Goal: Communication & Community: Answer question/provide support

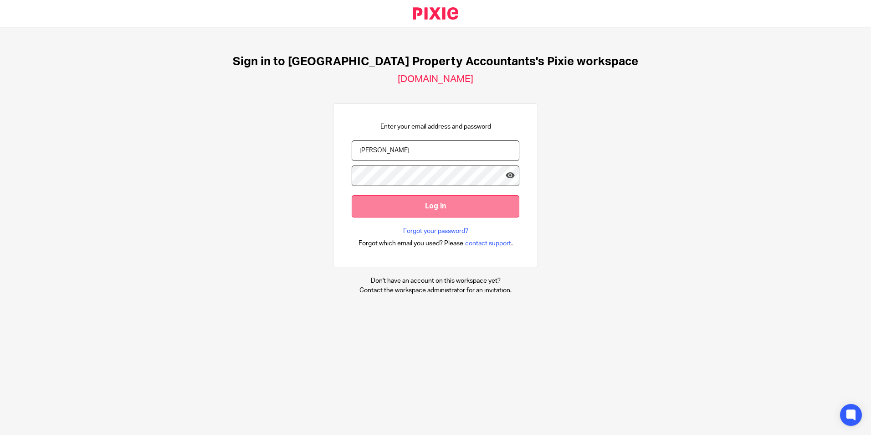
click at [414, 209] on input "Log in" at bounding box center [436, 206] width 168 height 22
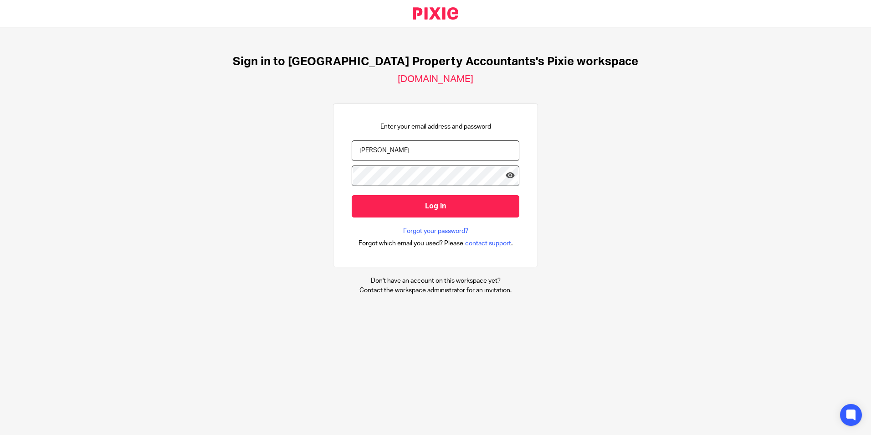
drag, startPoint x: 416, startPoint y: 145, endPoint x: 315, endPoint y: 145, distance: 100.7
click at [315, 145] on div "Sign in to UK Property Accountants's Pixie workspace ukpa.usepixie.net Enter yo…" at bounding box center [435, 174] width 871 height 295
type input "ridam@ukpa.co.uk"
click at [352, 195] on input "Log in" at bounding box center [436, 206] width 168 height 22
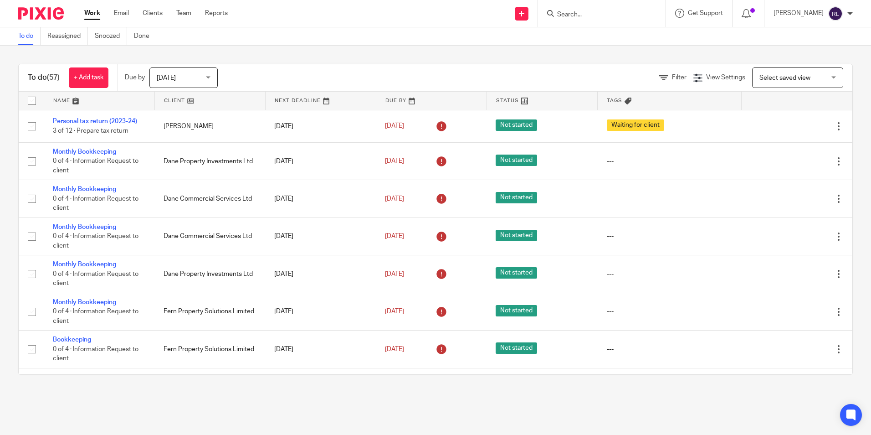
click at [173, 81] on span "[DATE]" at bounding box center [166, 78] width 19 height 6
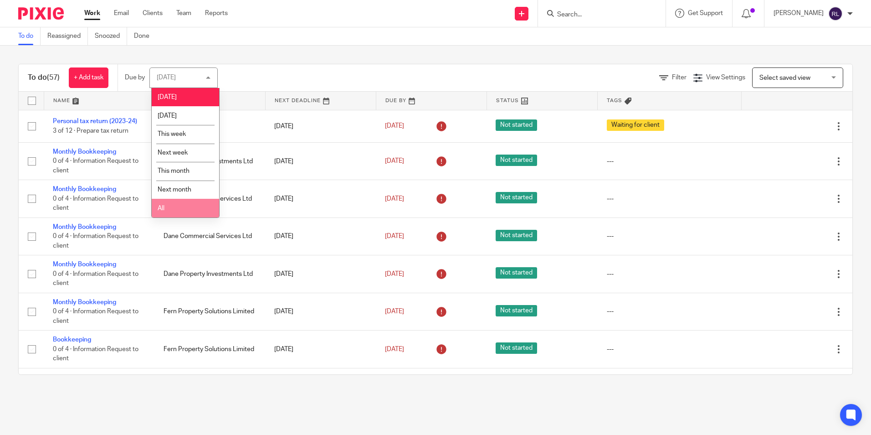
click at [171, 205] on li "All" at bounding box center [185, 208] width 67 height 19
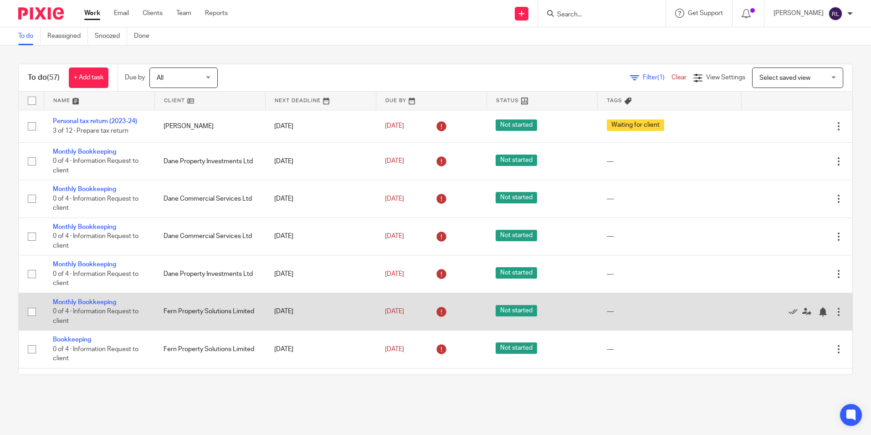
scroll to position [1115, 0]
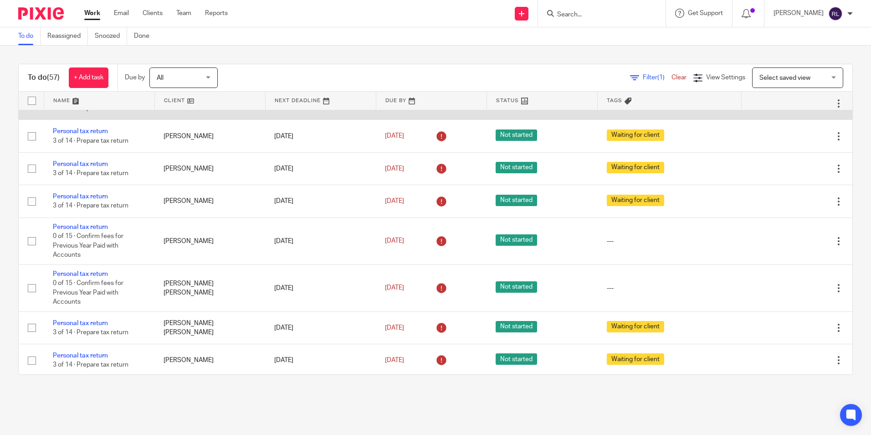
click at [102, 102] on link "Personal tax return" at bounding box center [80, 99] width 55 height 6
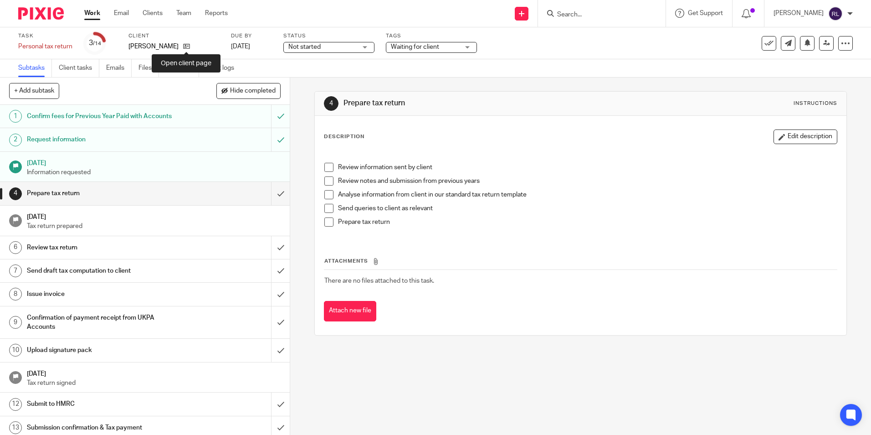
click at [187, 48] on icon at bounding box center [186, 46] width 7 height 7
click at [188, 46] on icon at bounding box center [186, 46] width 7 height 7
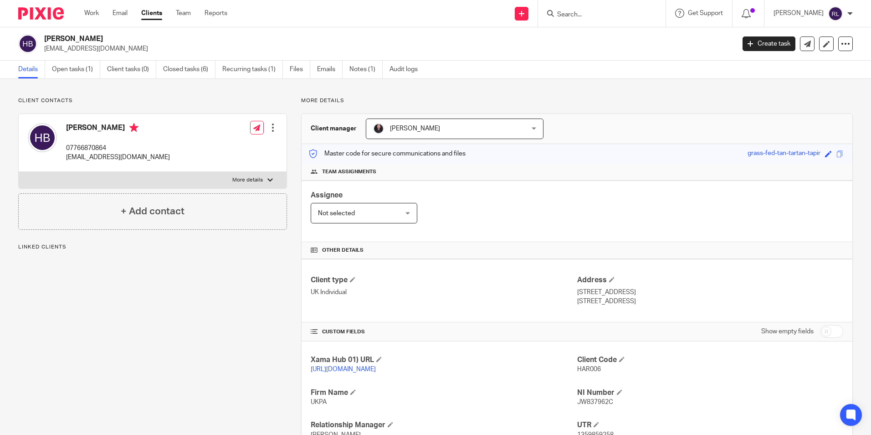
click at [140, 158] on p "[EMAIL_ADDRESS][DOMAIN_NAME]" at bounding box center [118, 157] width 104 height 9
copy div "[EMAIL_ADDRESS][DOMAIN_NAME]"
click at [164, 169] on div "[PERSON_NAME] 07766870864 [EMAIL_ADDRESS][DOMAIN_NAME] Edit contact Create clie…" at bounding box center [153, 143] width 268 height 58
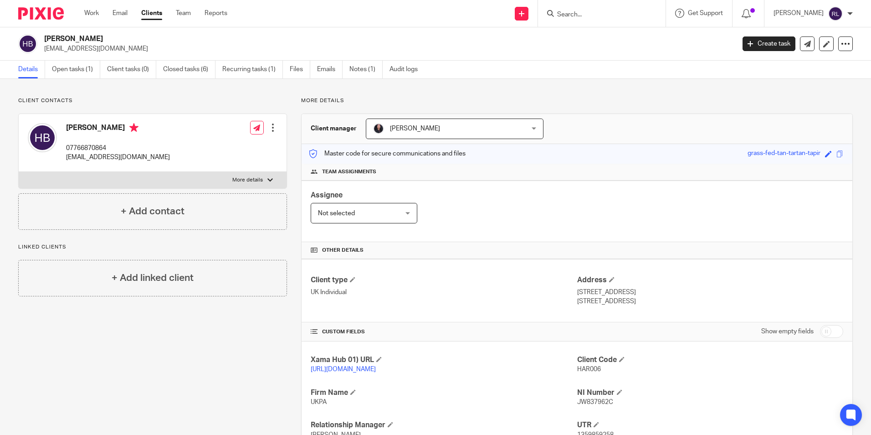
click at [7, 0] on div at bounding box center [37, 13] width 75 height 27
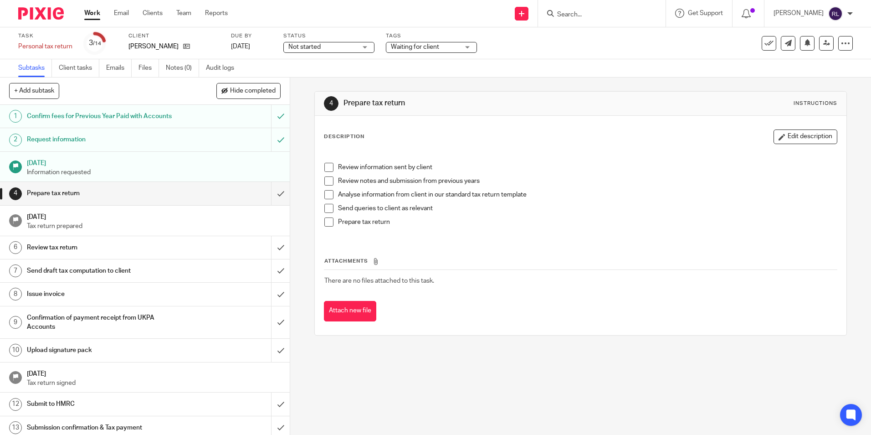
click at [122, 136] on h1 "Request information" at bounding box center [105, 140] width 157 height 14
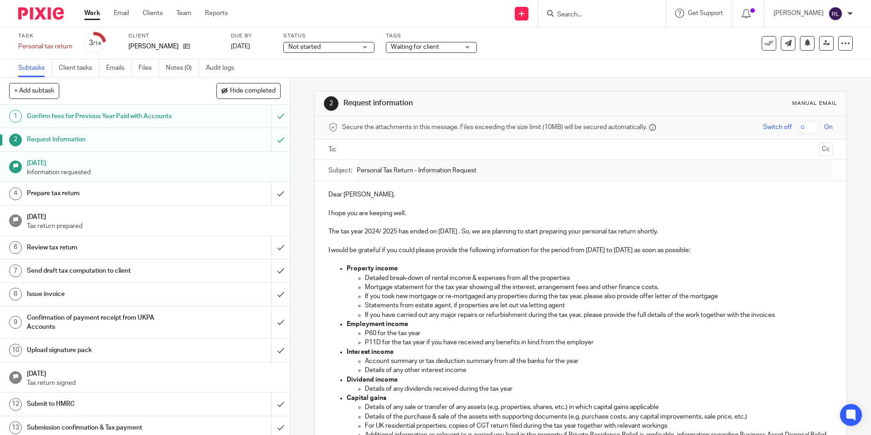
click at [446, 226] on p at bounding box center [580, 222] width 504 height 9
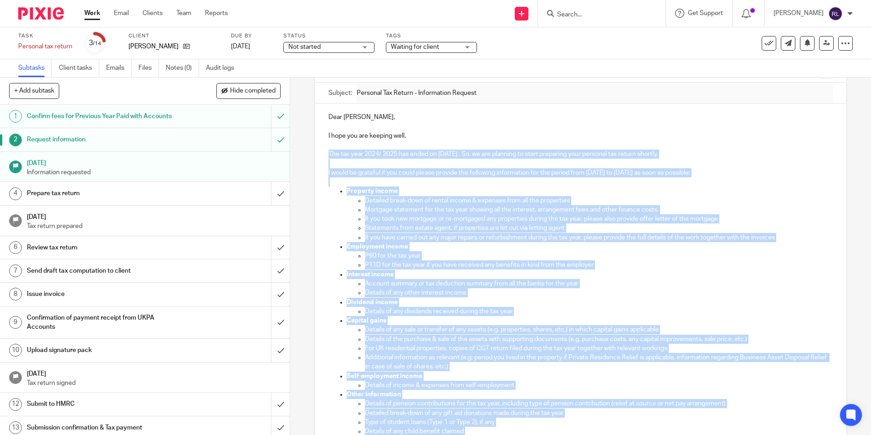
scroll to position [269, 0]
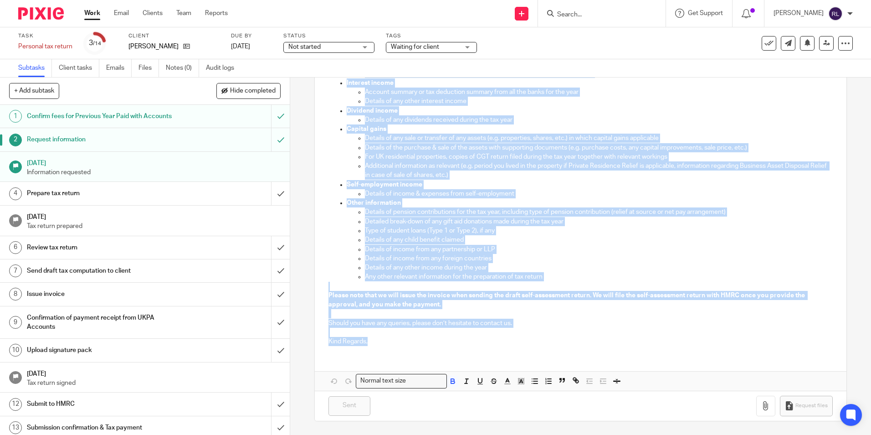
drag, startPoint x: 327, startPoint y: 231, endPoint x: 489, endPoint y: 344, distance: 198.3
click at [489, 344] on div "Dear Harish, I hope you are keeping well. The tax year 2024/ 2025 has ended on …" at bounding box center [580, 132] width 531 height 441
copy div "The tax year 2024/ 2025 has ended on 5 April 2025 . So, we are planning to star…"
click at [491, 188] on p "Self-employment income" at bounding box center [590, 184] width 486 height 9
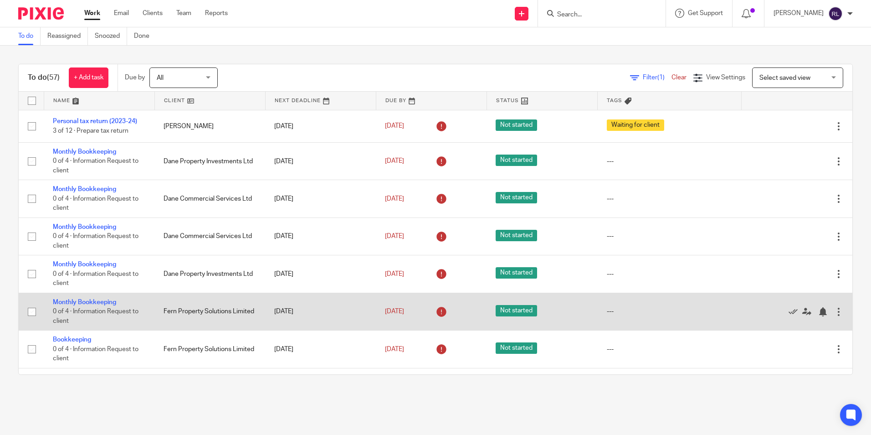
scroll to position [46, 0]
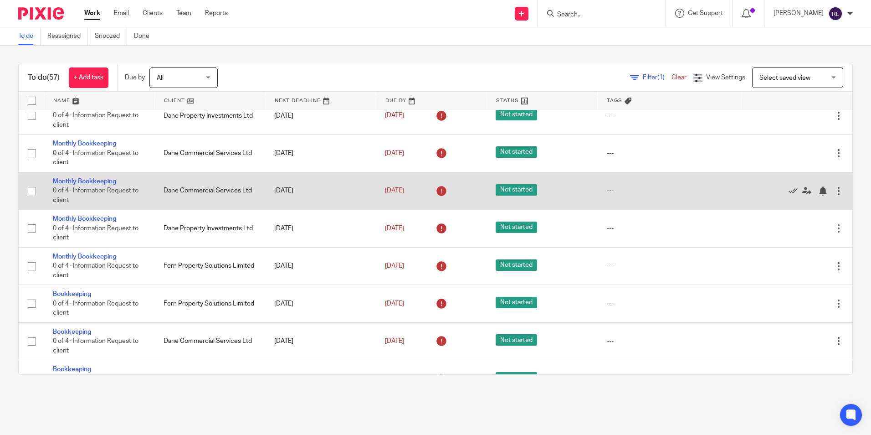
click at [181, 190] on td "Dane Commercial Services Ltd" at bounding box center [209, 190] width 111 height 37
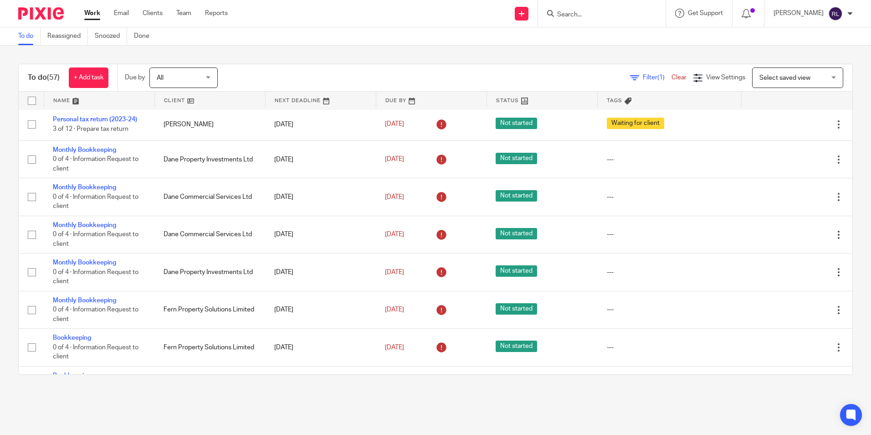
scroll to position [0, 0]
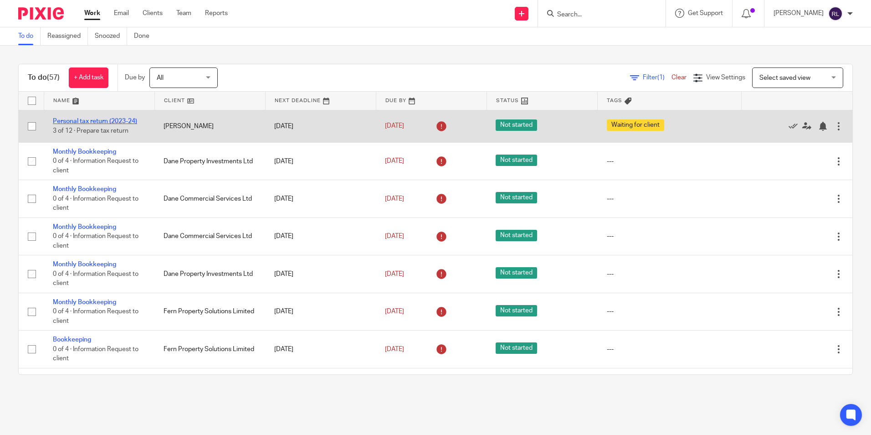
click at [117, 120] on link "Personal tax return (2023-24)" at bounding box center [95, 121] width 84 height 6
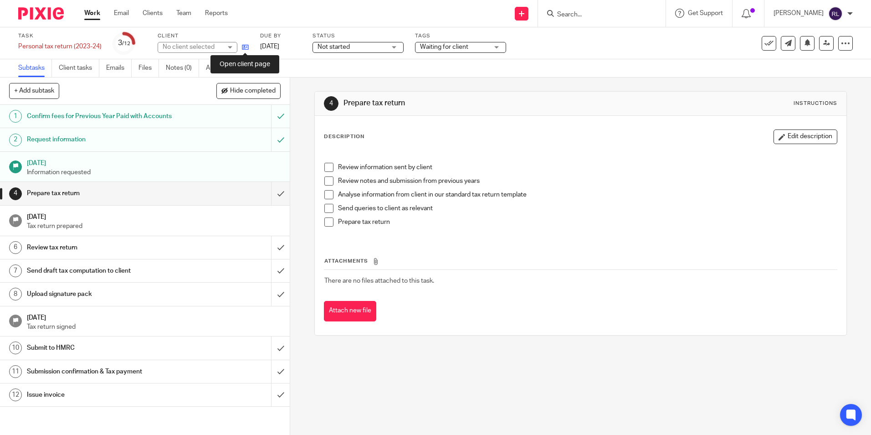
click at [249, 46] on icon at bounding box center [245, 47] width 7 height 7
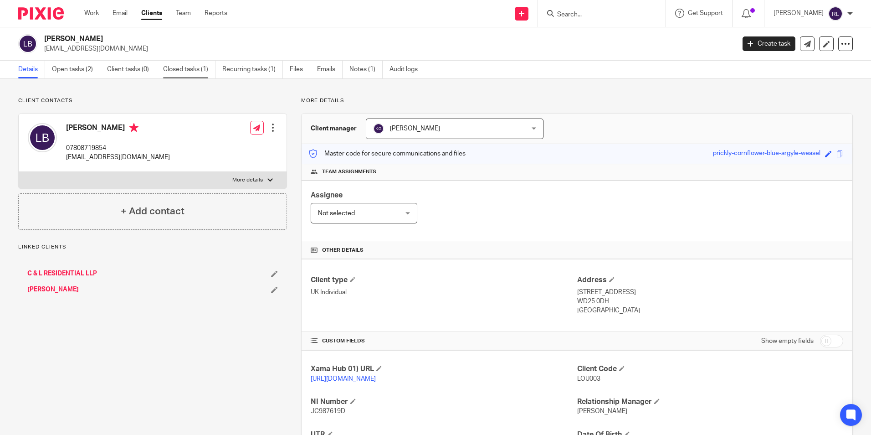
click at [170, 67] on link "Closed tasks (1)" at bounding box center [189, 70] width 52 height 18
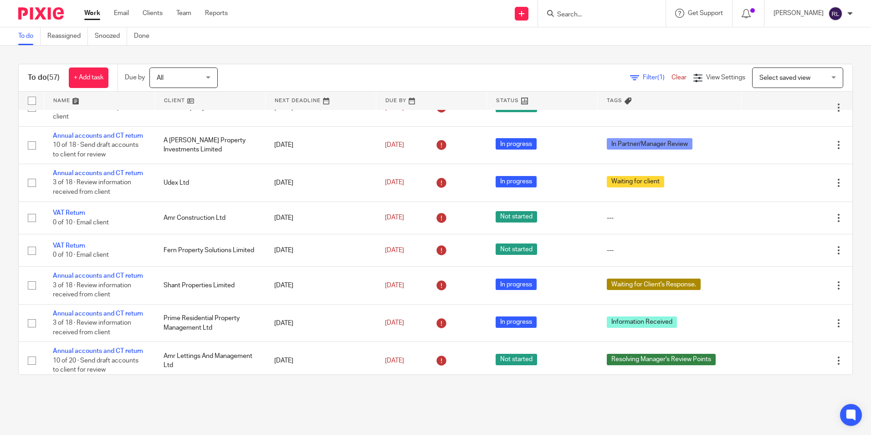
scroll to position [319, 0]
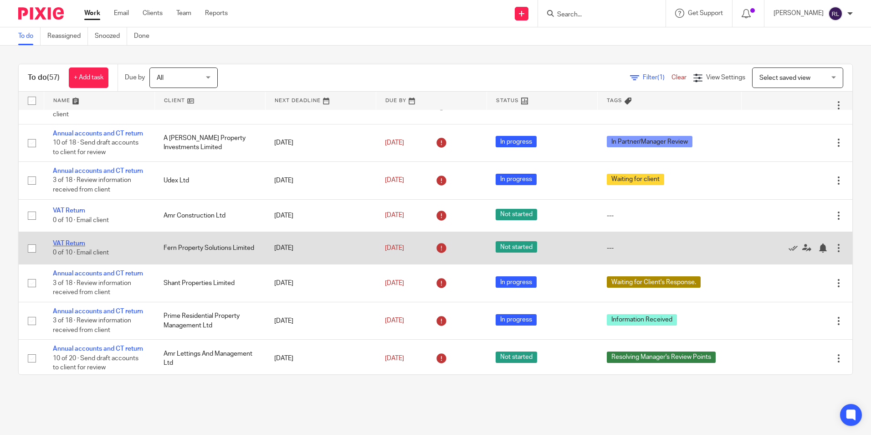
click at [75, 246] on link "VAT Return" at bounding box center [69, 243] width 32 height 6
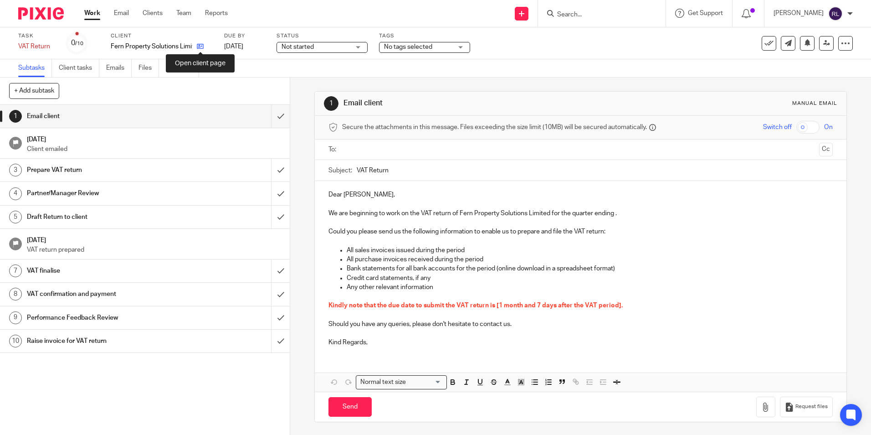
click at [202, 47] on icon at bounding box center [200, 46] width 7 height 7
click at [360, 144] on input "text" at bounding box center [580, 149] width 470 height 10
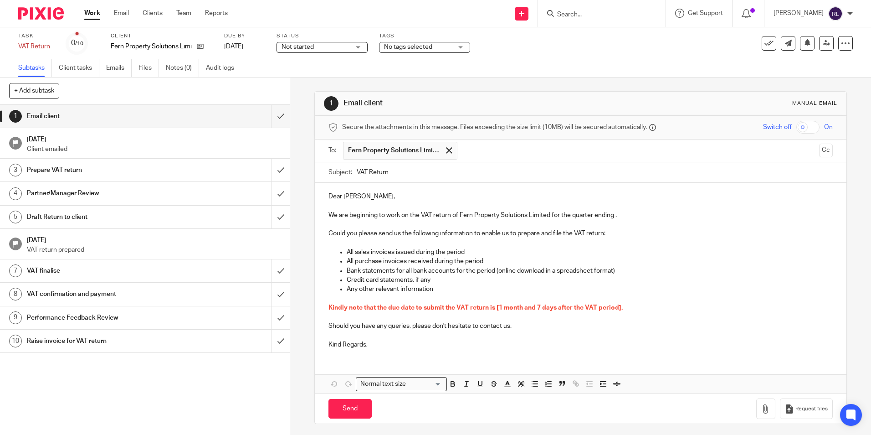
click at [351, 350] on div "Dear Kevin, We are beginning to work on the VAT return of Fern Property Solutio…" at bounding box center [580, 269] width 531 height 173
click at [374, 345] on p "Kind Regards," at bounding box center [580, 344] width 504 height 9
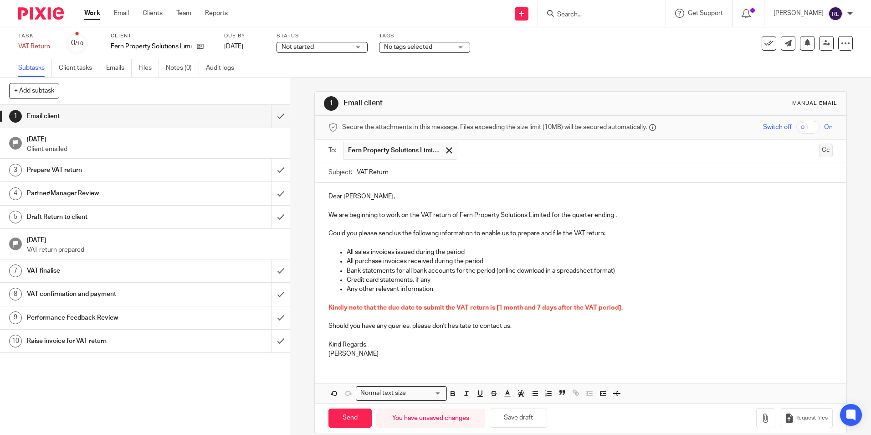
click at [819, 151] on button "Cc" at bounding box center [826, 150] width 14 height 14
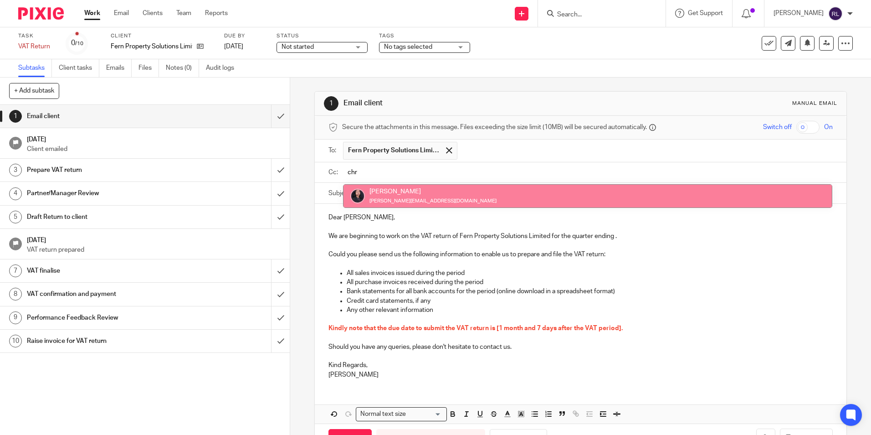
type input "chr"
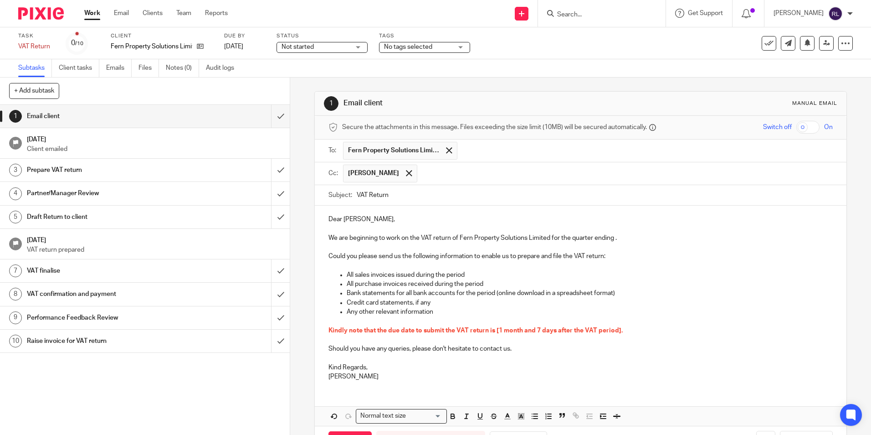
click at [616, 238] on p "We are beginning to work on the VAT return of Fern Property Solutions Limited f…" at bounding box center [580, 237] width 504 height 9
click at [614, 238] on p "We are beginning to work on the VAT return of Fern Property Solutions Limited f…" at bounding box center [580, 237] width 504 height 9
click at [349, 376] on p "Ridam" at bounding box center [580, 376] width 504 height 9
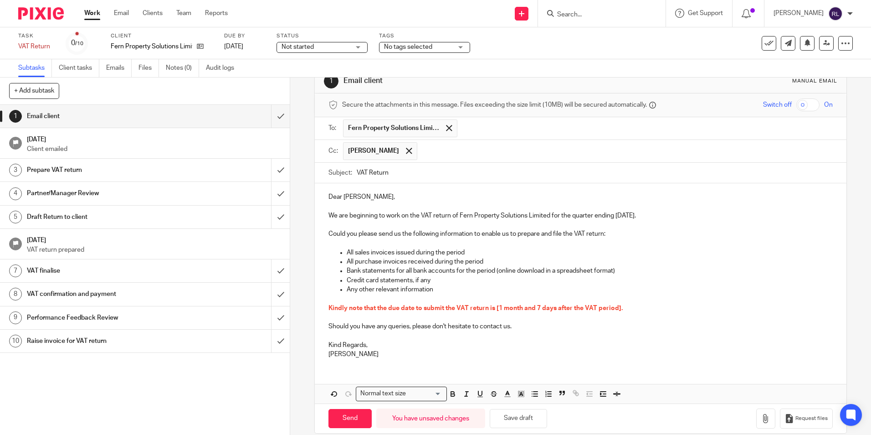
scroll to position [35, 0]
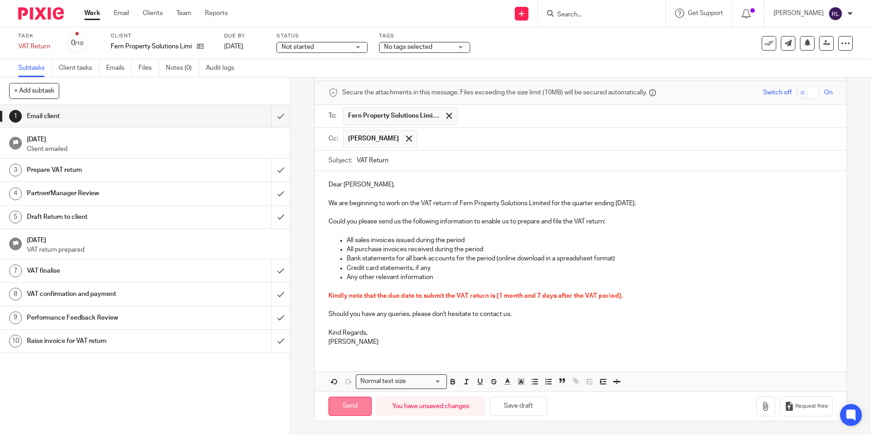
click at [344, 405] on input "Send" at bounding box center [349, 406] width 43 height 20
type input "Sent"
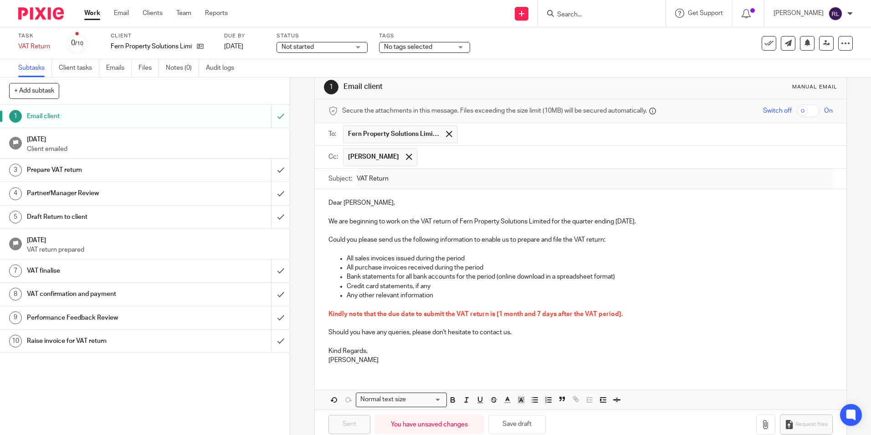
scroll to position [0, 0]
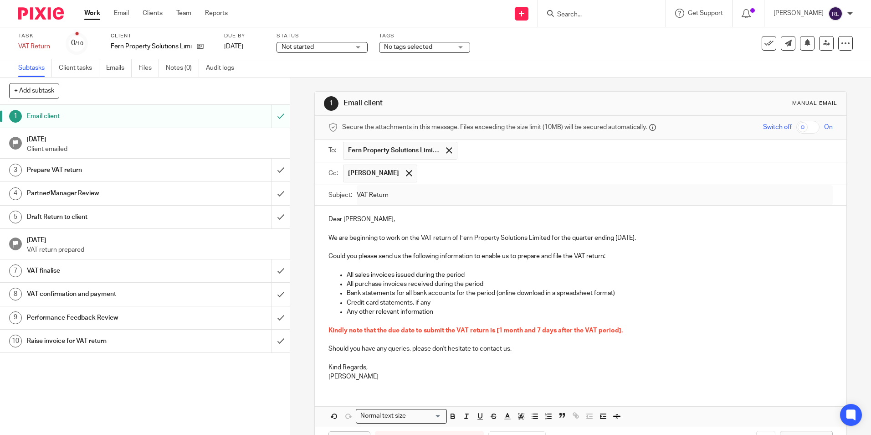
click at [116, 142] on h1 "[DATE]" at bounding box center [154, 138] width 254 height 11
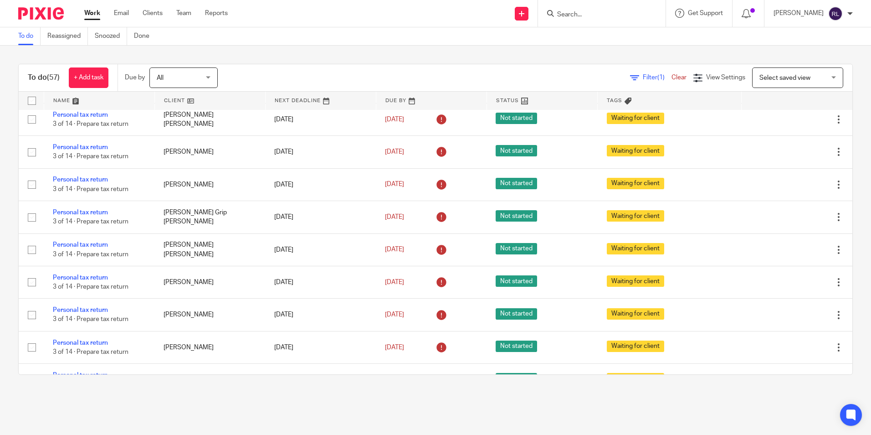
scroll to position [1312, 0]
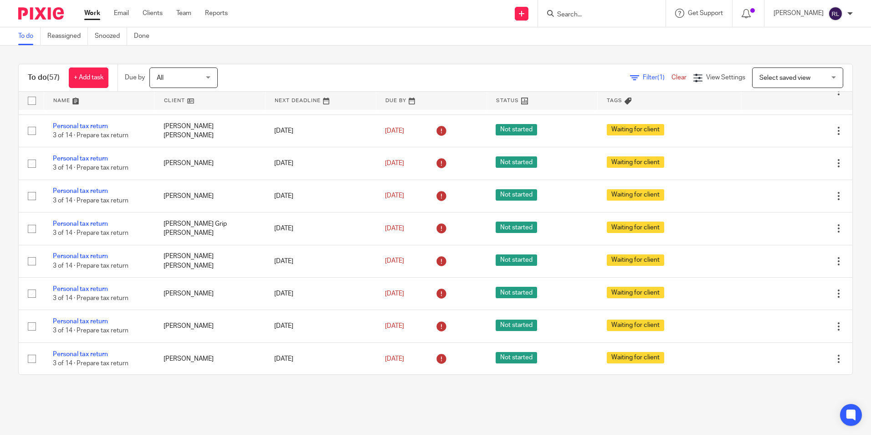
click at [92, 33] on link "Personal tax return" at bounding box center [80, 30] width 55 height 6
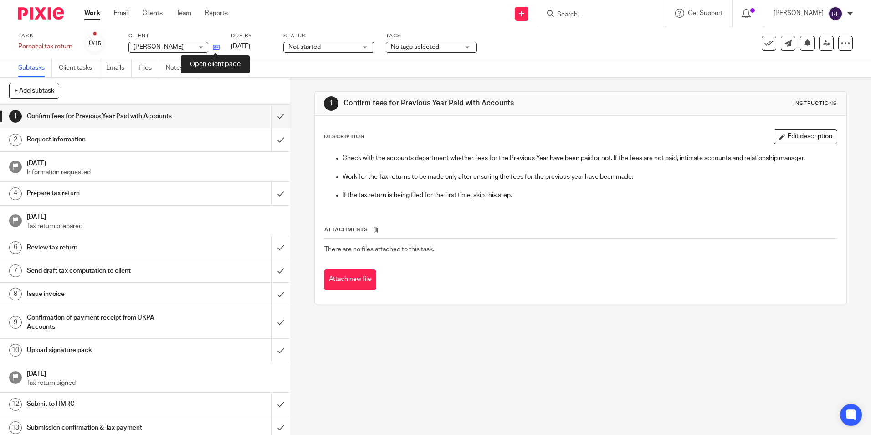
click at [216, 48] on icon at bounding box center [216, 47] width 7 height 7
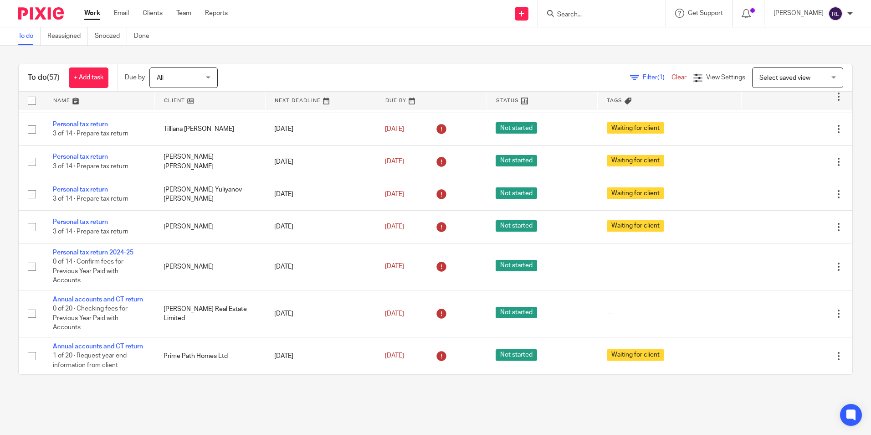
scroll to position [1949, 0]
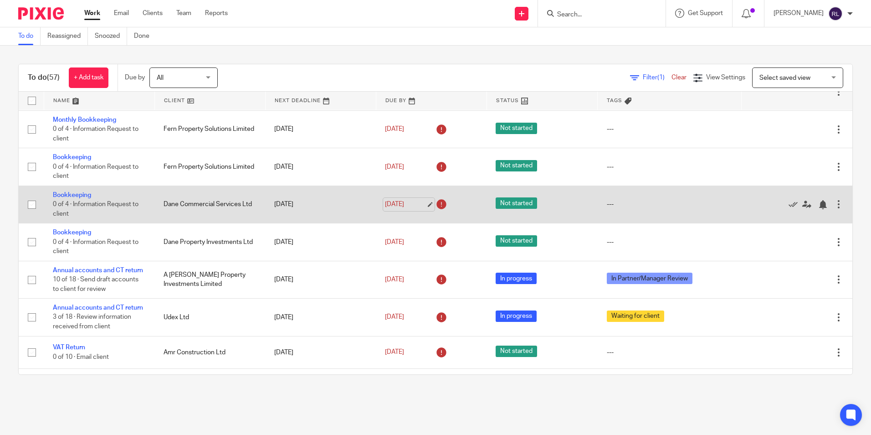
scroll to position [273, 0]
